Goal: Information Seeking & Learning: Learn about a topic

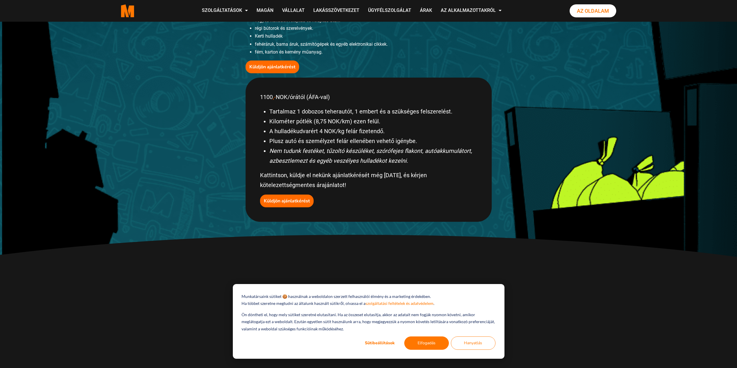
scroll to position [133, 0]
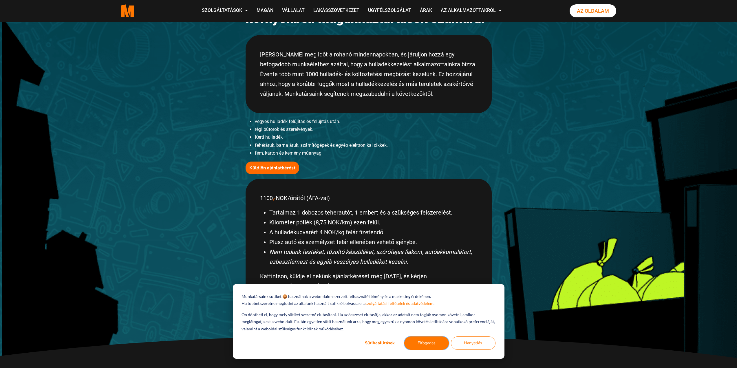
click at [422, 342] on font "Elfogadás" at bounding box center [427, 343] width 18 height 7
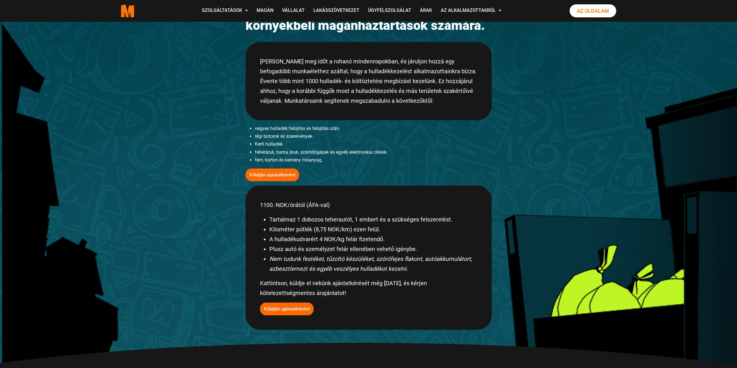
scroll to position [0, 0]
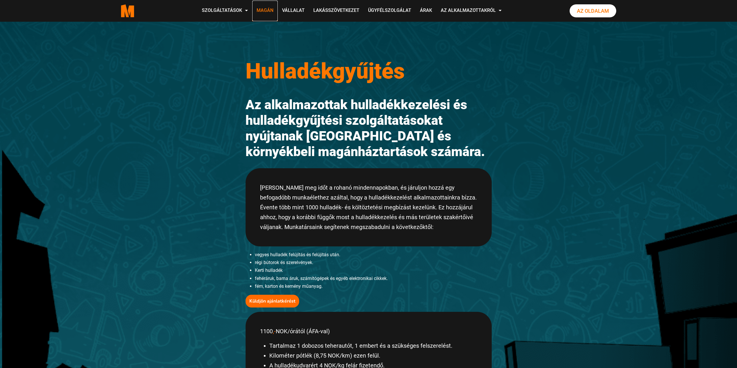
click at [265, 11] on font "Magán" at bounding box center [265, 11] width 17 height 6
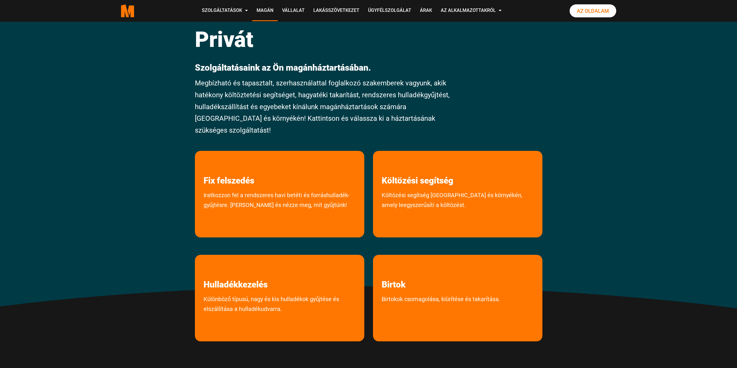
scroll to position [29, 0]
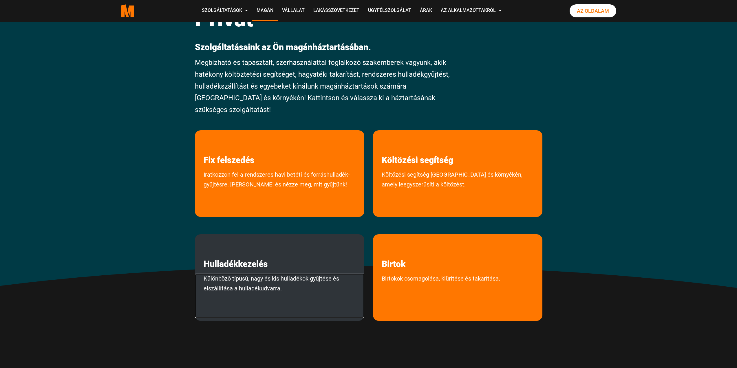
click at [263, 275] on font "Különböző típusú, nagy és kis hulladékok gyűjtése és elszállítása a hulladékudv…" at bounding box center [272, 283] width 136 height 17
